Goal: Find specific page/section: Find specific page/section

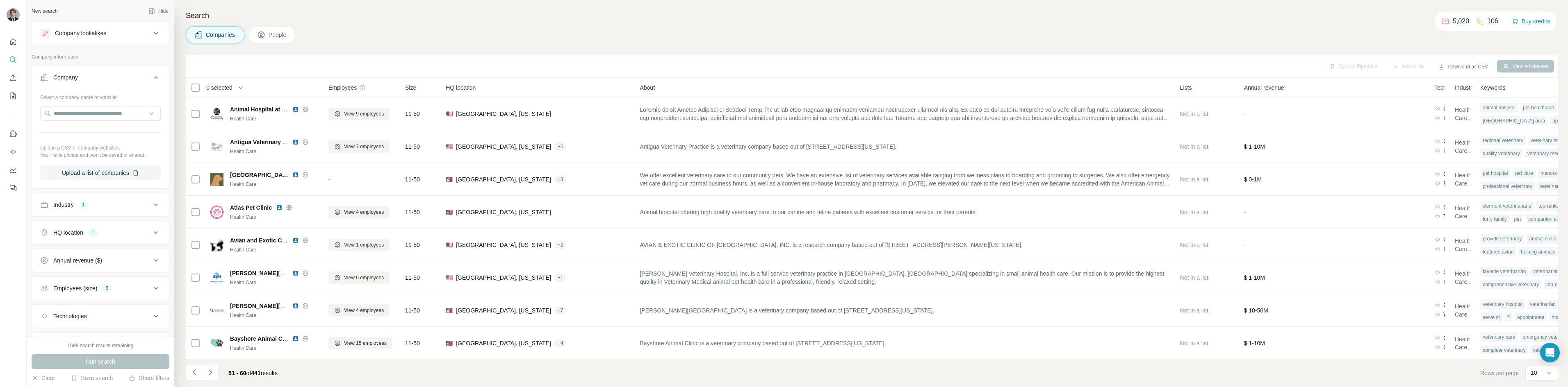
scroll to position [70, 0]
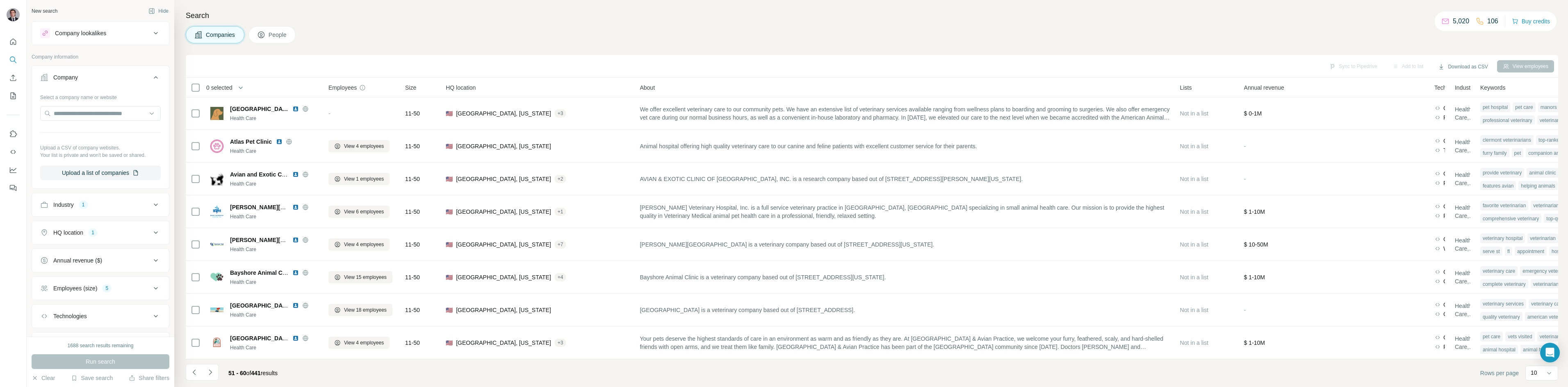
click at [370, 47] on div "Search Companies People Sync to Pipedrive Add to list Download as CSV View empl…" at bounding box center [871, 194] width 1394 height 387
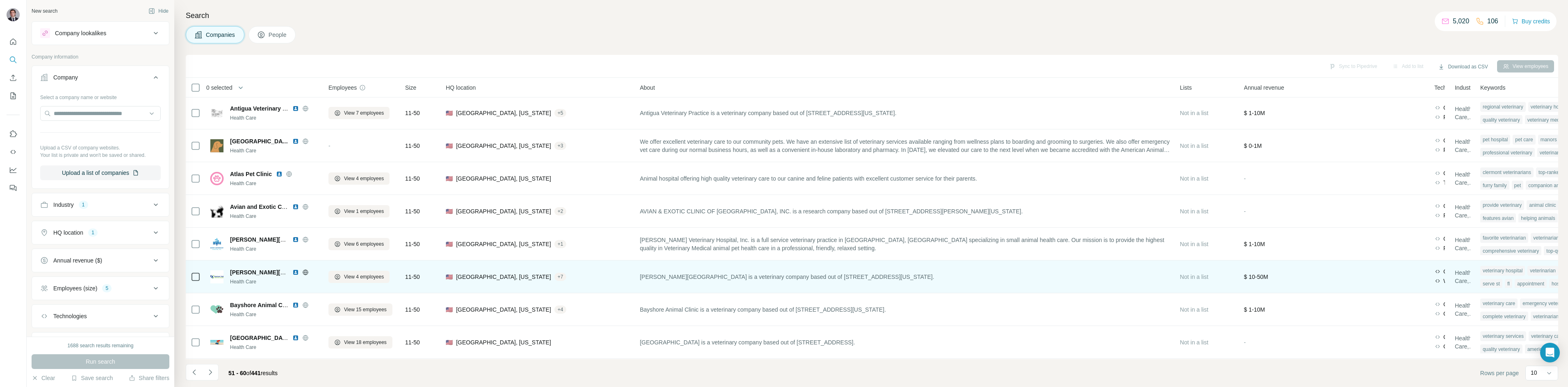
scroll to position [0, 0]
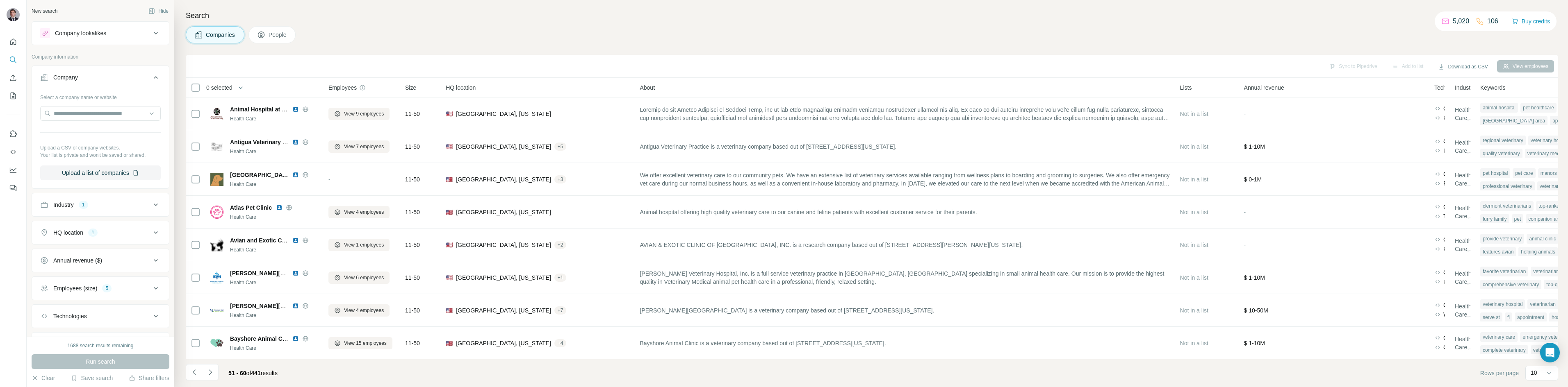
click at [420, 25] on div "Search Companies People Sync to Pipedrive Add to list Download as CSV View empl…" at bounding box center [871, 194] width 1394 height 387
click at [656, 11] on h4 "Search" at bounding box center [872, 16] width 1372 height 11
click at [280, 21] on h4 "Search" at bounding box center [872, 16] width 1372 height 11
click at [205, 15] on h4 "Search" at bounding box center [872, 16] width 1372 height 11
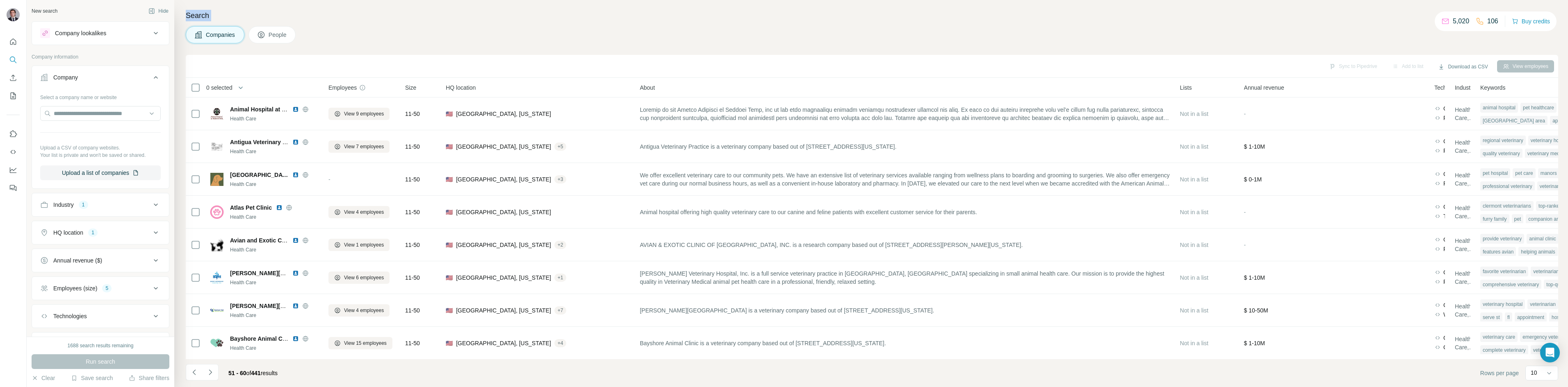
click at [205, 15] on h4 "Search" at bounding box center [872, 16] width 1372 height 11
click at [232, 15] on h4 "Search" at bounding box center [872, 16] width 1372 height 11
click at [376, 25] on div "Search Companies People Sync to Pipedrive Add to list Download as CSV View empl…" at bounding box center [871, 194] width 1394 height 387
